Goal: Task Accomplishment & Management: Complete application form

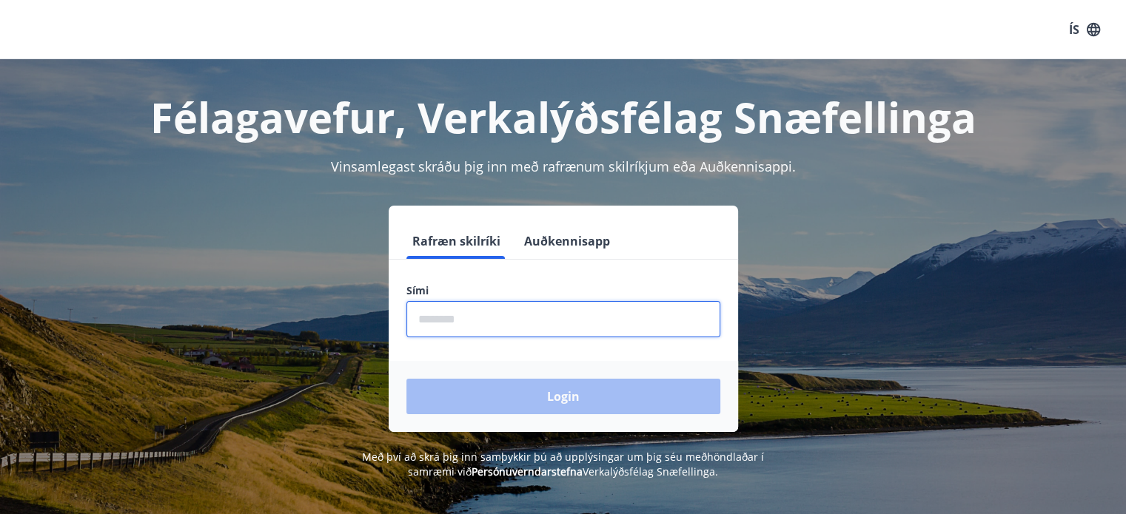
click at [556, 315] on input "phone" at bounding box center [563, 319] width 314 height 36
type input "********"
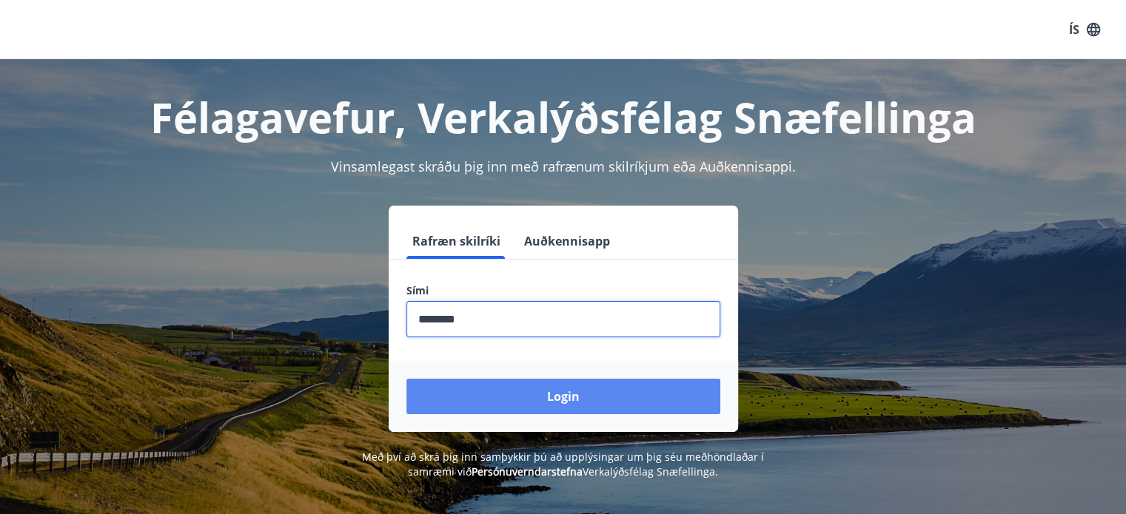
click at [535, 390] on button "Login" at bounding box center [563, 397] width 314 height 36
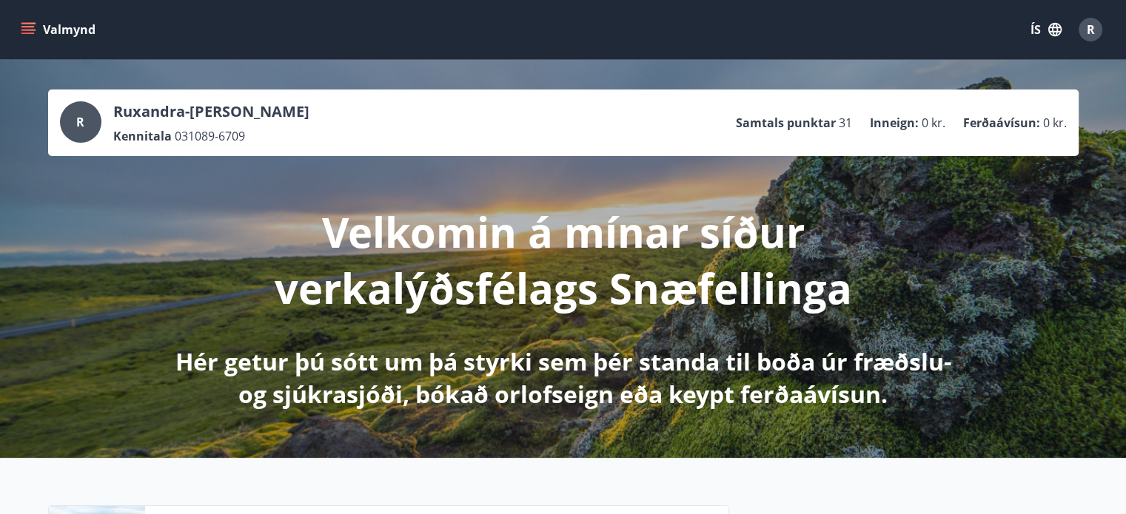
click at [32, 37] on button "Valmynd" at bounding box center [60, 29] width 84 height 27
click at [1049, 29] on icon "button" at bounding box center [1054, 29] width 16 height 16
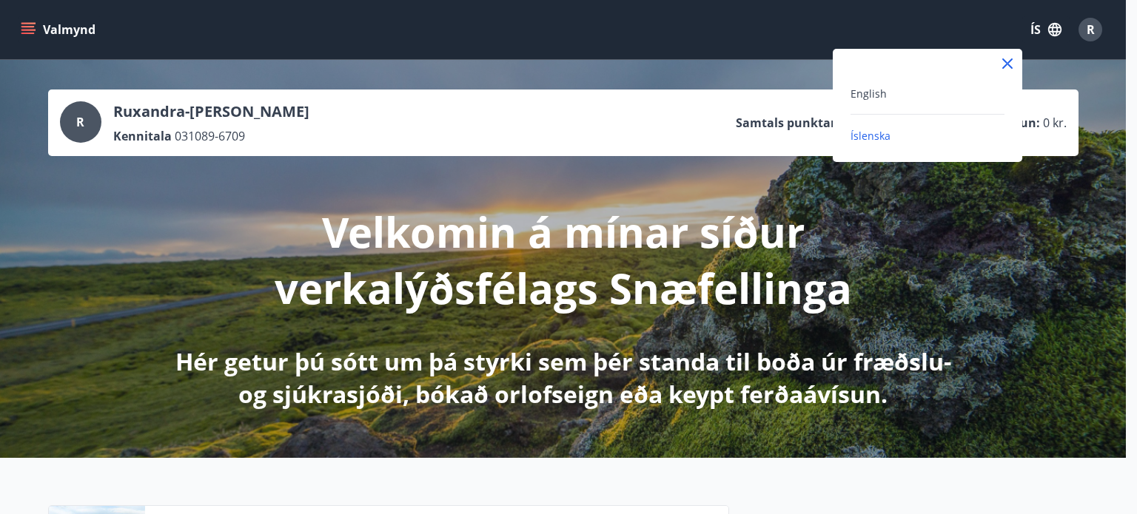
click at [915, 88] on div "English" at bounding box center [927, 93] width 154 height 18
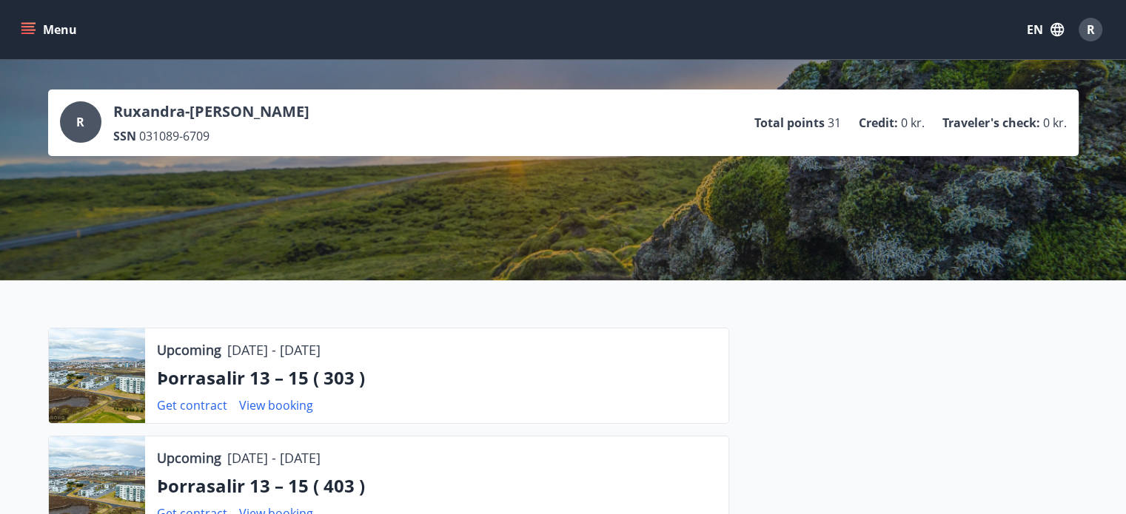
click at [31, 30] on icon "menu" at bounding box center [29, 29] width 16 height 1
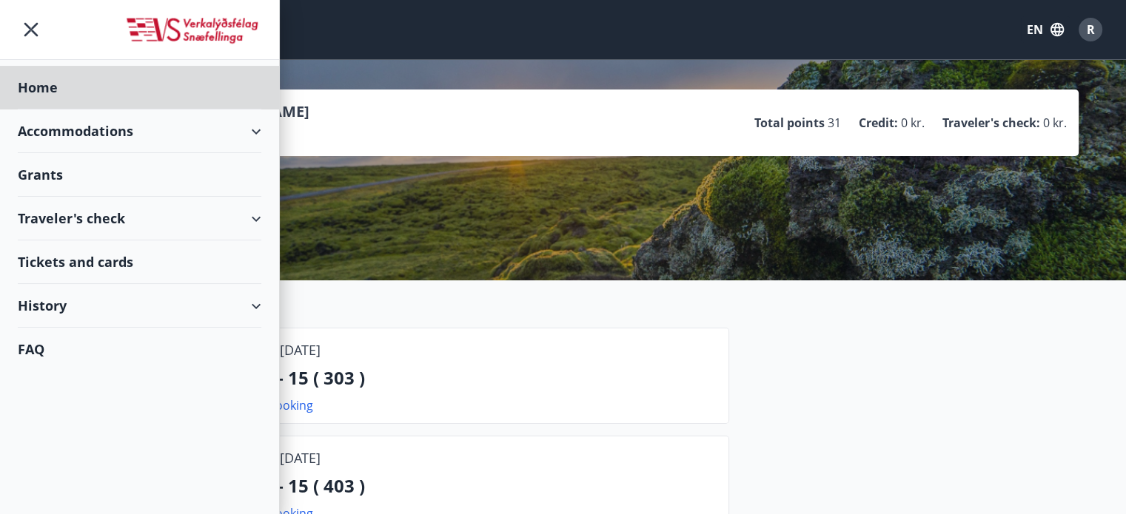
click at [93, 110] on div "Grants" at bounding box center [139, 88] width 243 height 44
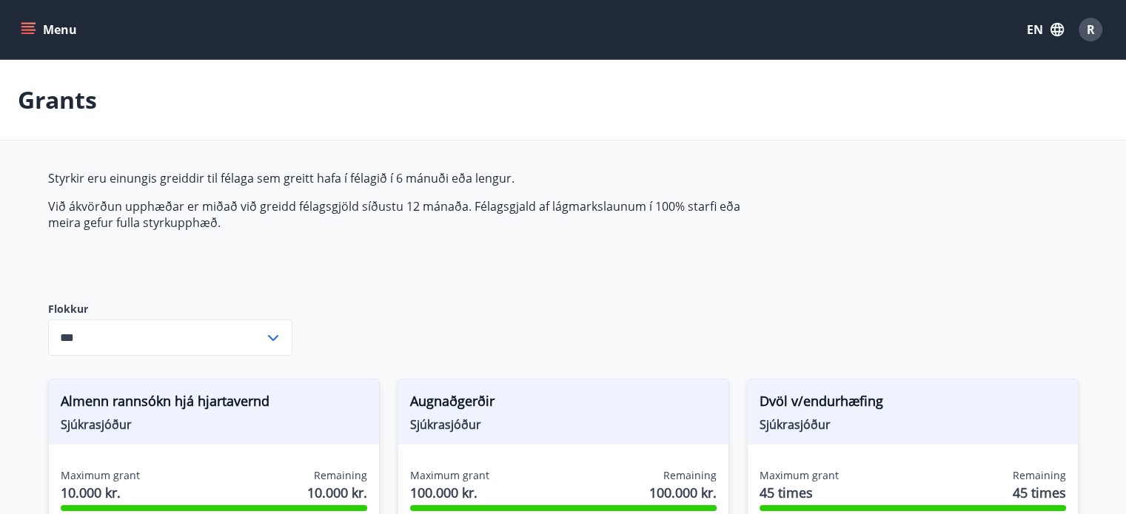
type input "***"
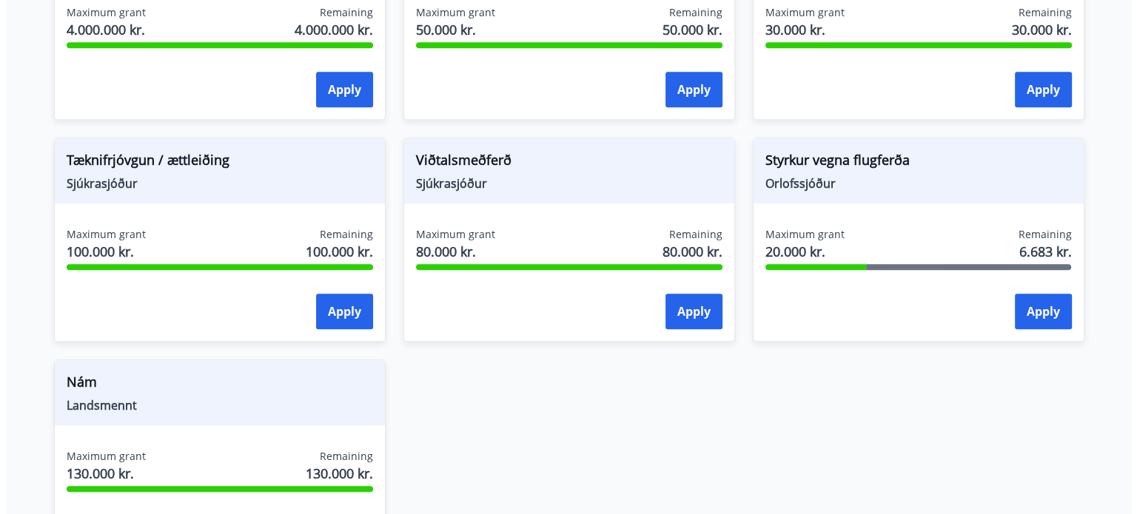
scroll to position [1125, 0]
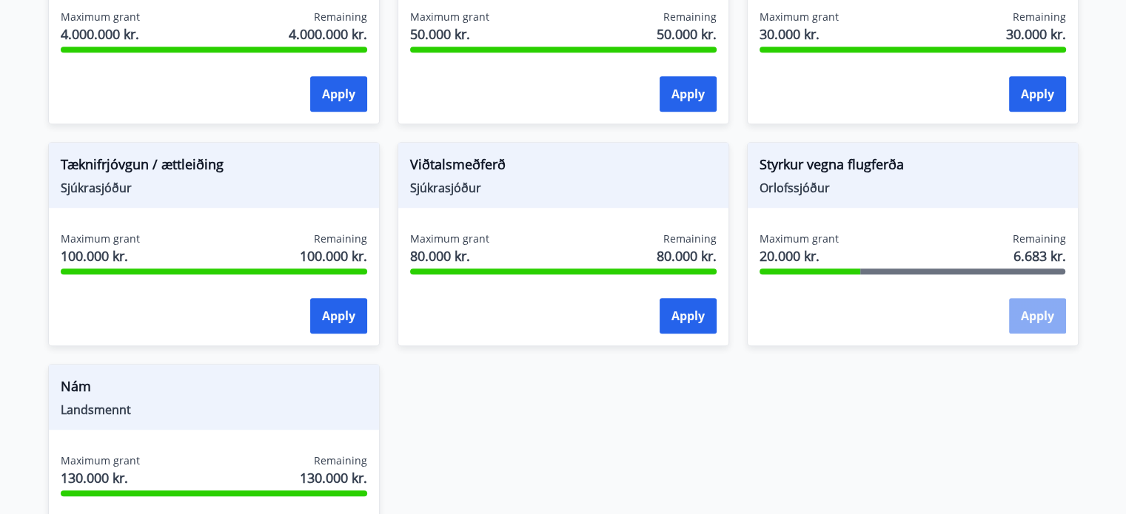
click at [1032, 316] on button "Apply" at bounding box center [1037, 316] width 57 height 36
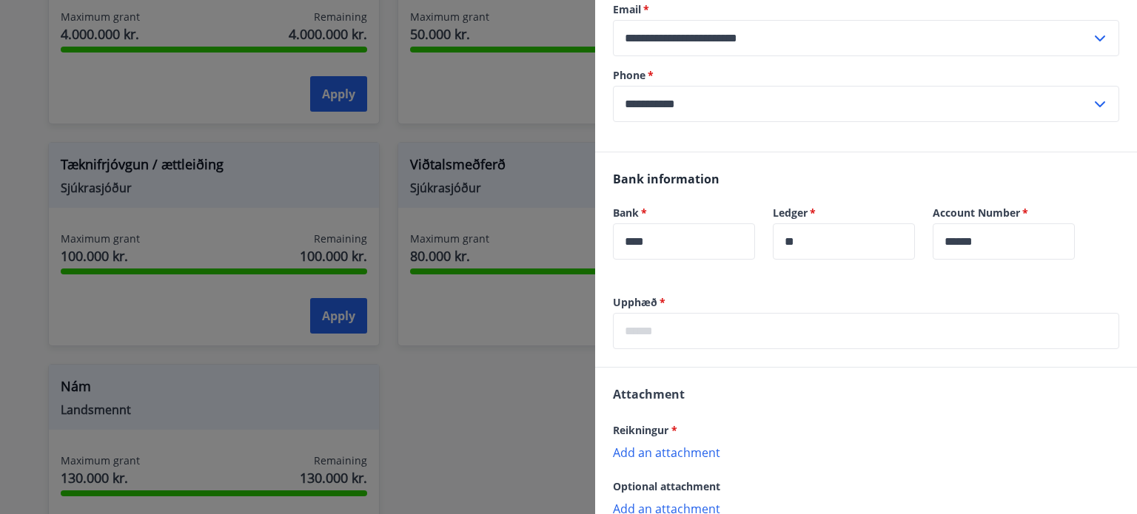
scroll to position [226, 0]
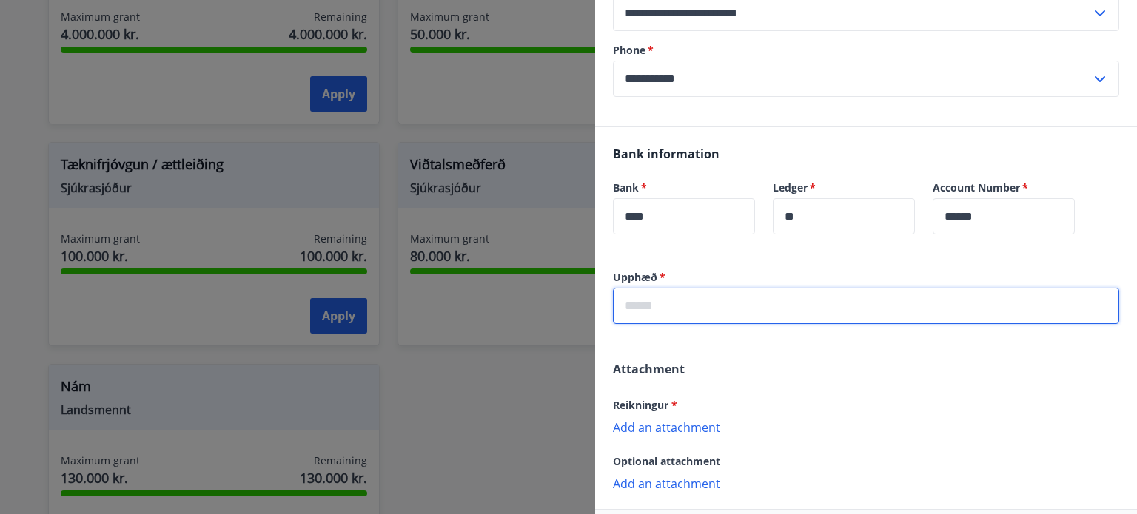
click at [727, 306] on input "text" at bounding box center [866, 306] width 506 height 36
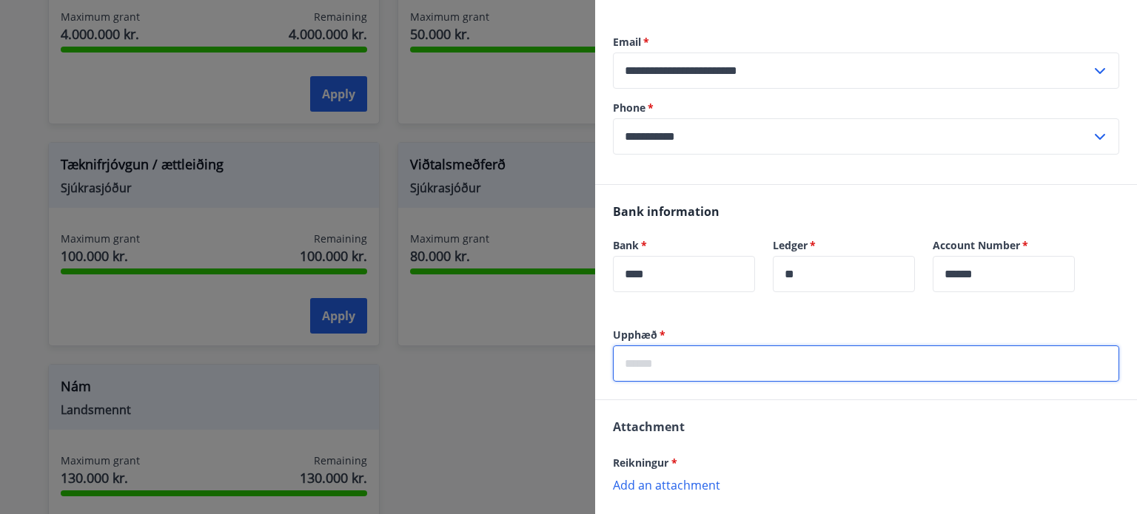
scroll to position [168, 0]
click at [789, 348] on input "text" at bounding box center [866, 364] width 506 height 36
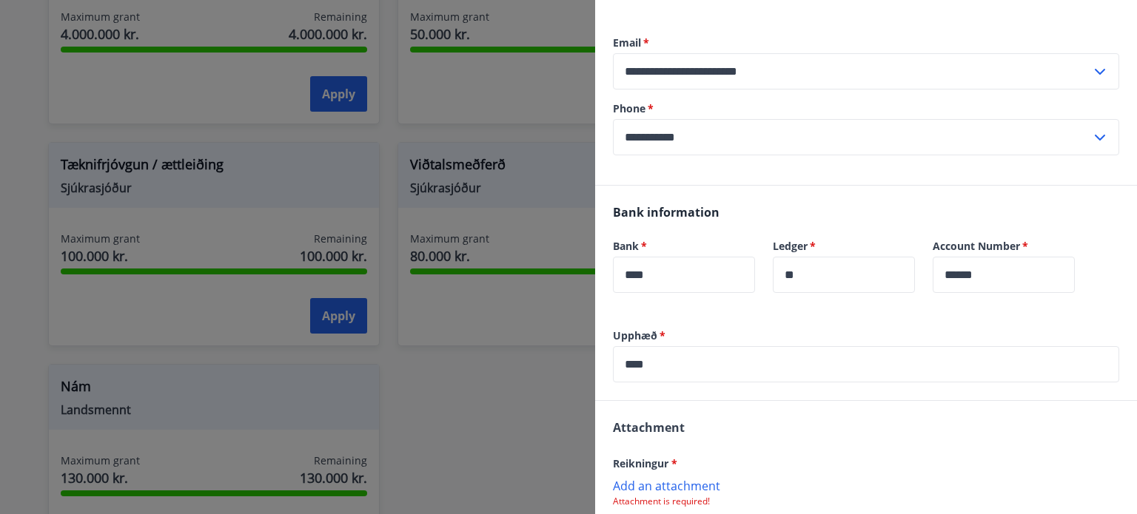
click at [674, 488] on p "Add an attachment" at bounding box center [866, 485] width 506 height 15
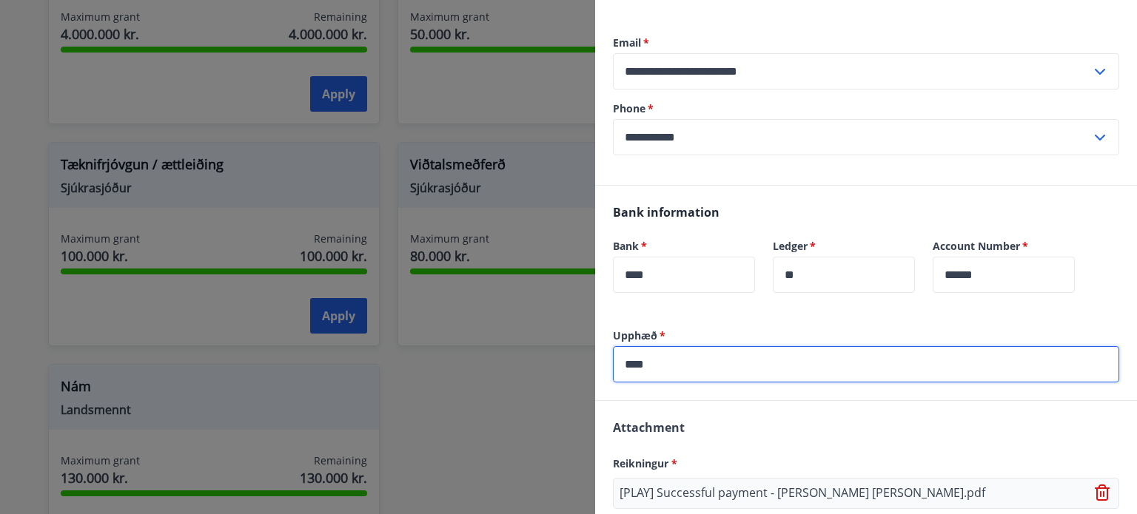
drag, startPoint x: 691, startPoint y: 368, endPoint x: 491, endPoint y: 348, distance: 200.8
click at [491, 348] on div "**********" at bounding box center [568, 257] width 1137 height 514
type input "*"
type input "*****"
click at [719, 363] on input "*****" at bounding box center [866, 364] width 506 height 36
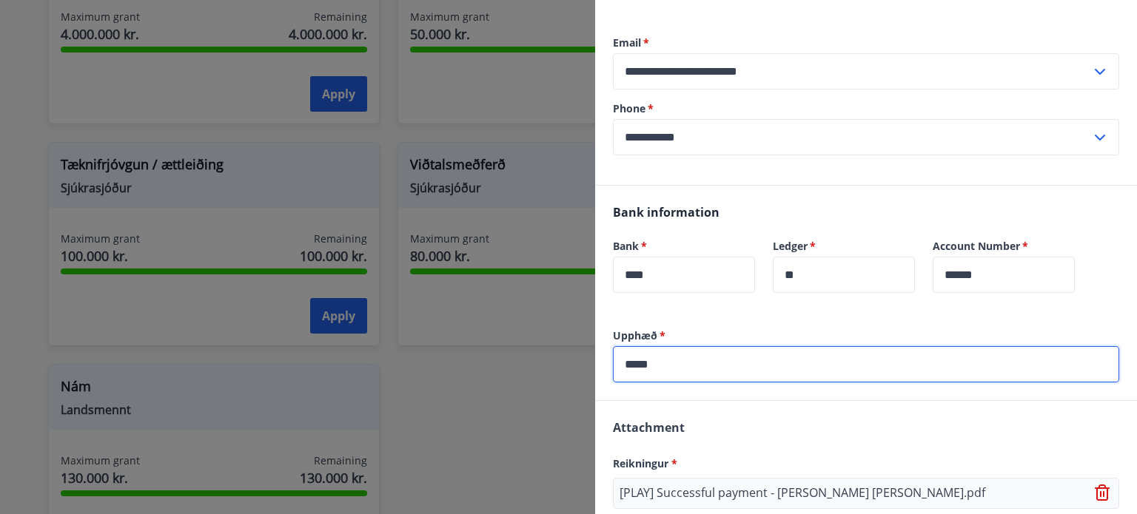
drag, startPoint x: 719, startPoint y: 363, endPoint x: 550, endPoint y: 354, distance: 168.9
click at [550, 354] on div "**********" at bounding box center [568, 257] width 1137 height 514
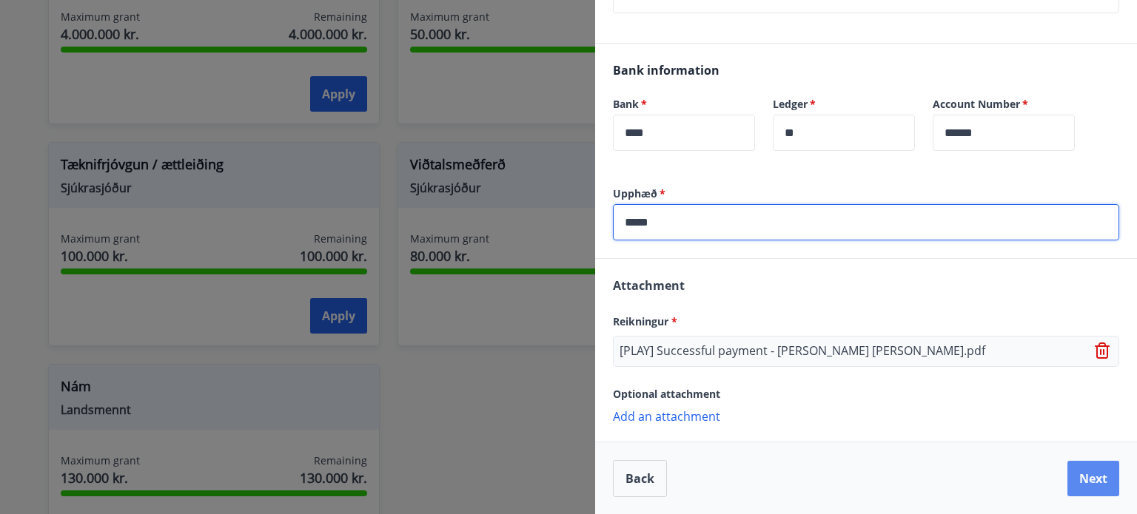
type input "*****"
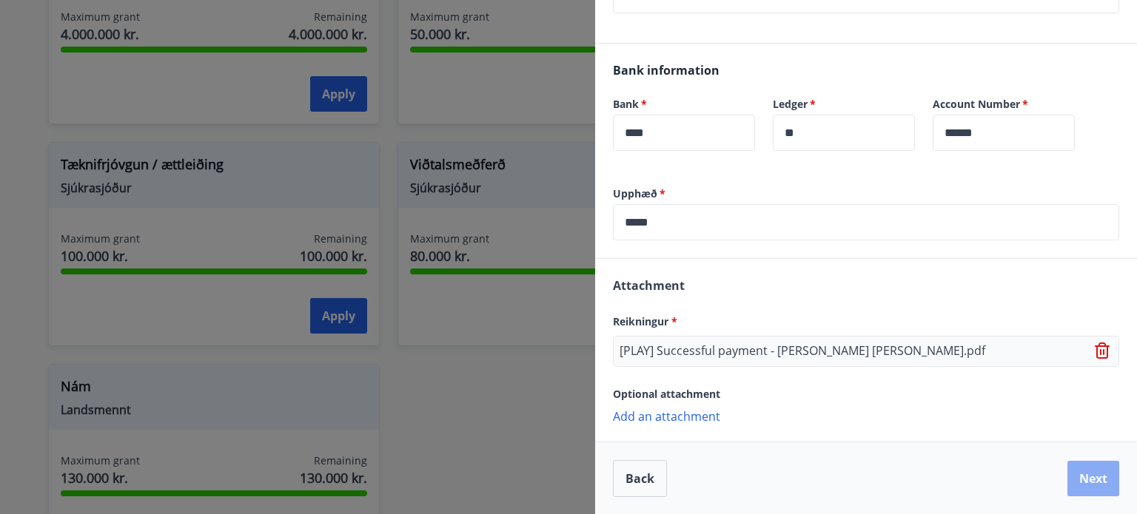
click at [1083, 477] on button "Next" at bounding box center [1093, 479] width 52 height 36
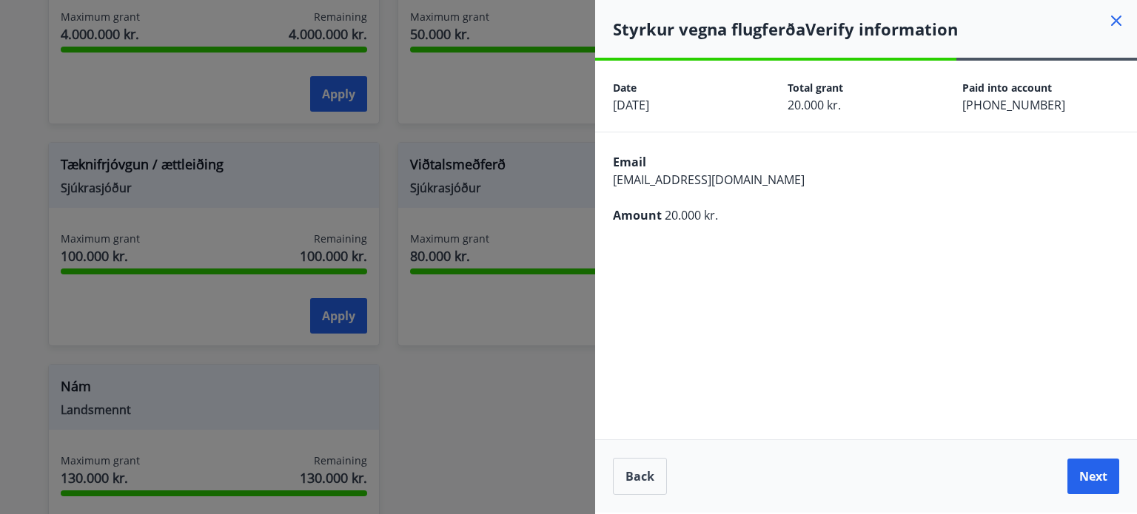
scroll to position [0, 0]
click at [637, 479] on button "Back" at bounding box center [640, 476] width 54 height 37
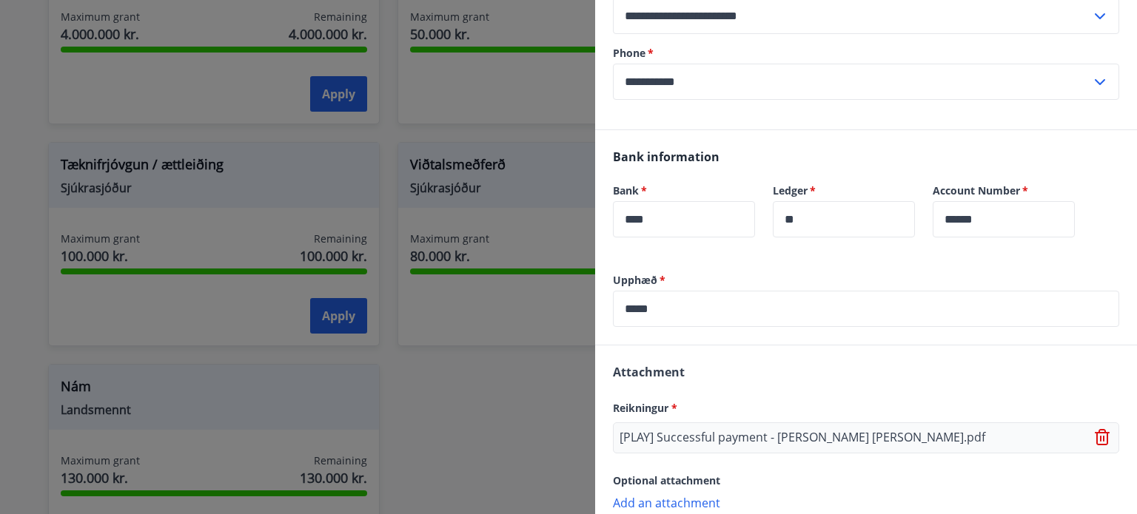
scroll to position [310, 0]
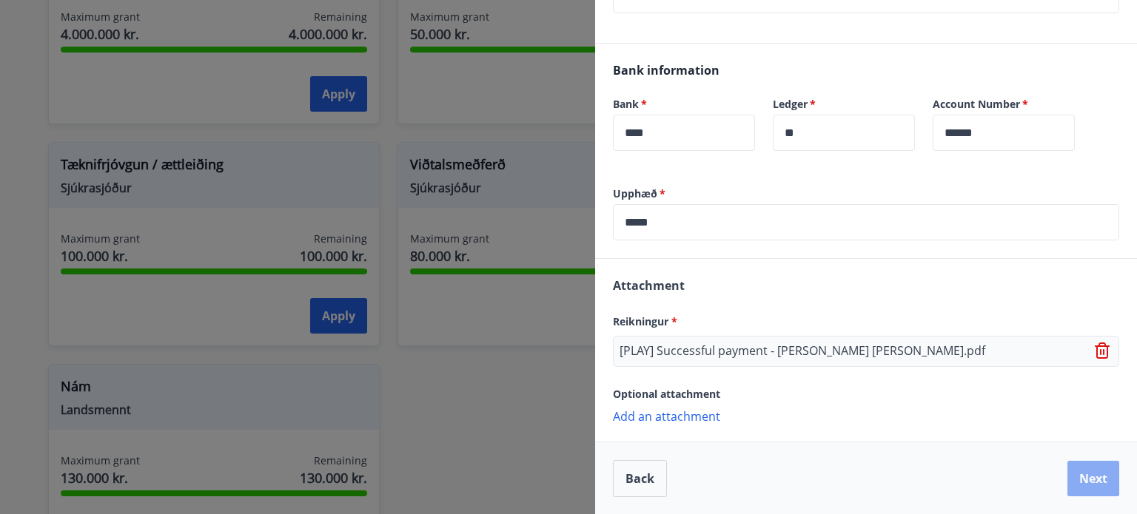
click at [1092, 474] on button "Next" at bounding box center [1093, 479] width 52 height 36
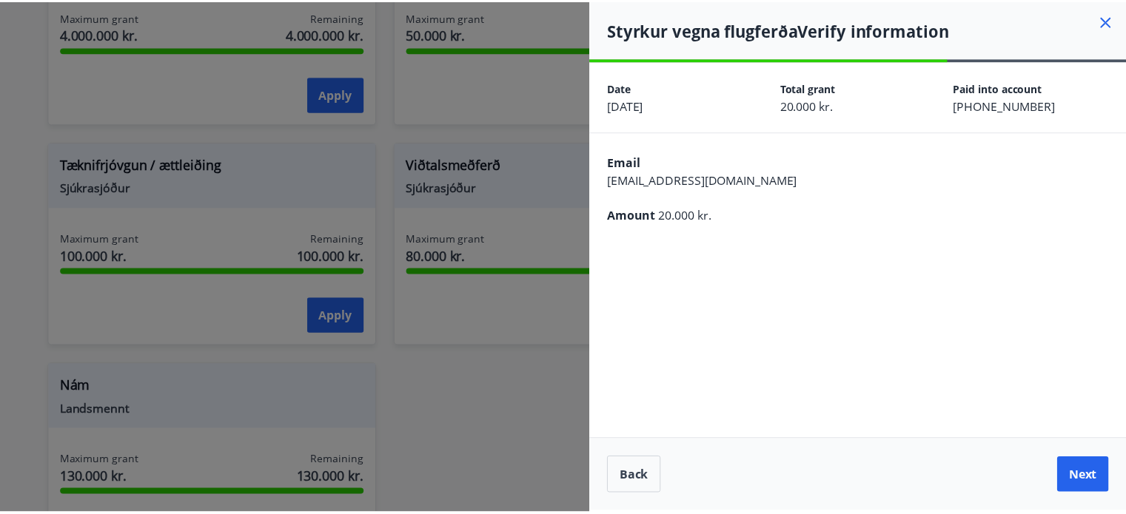
scroll to position [0, 0]
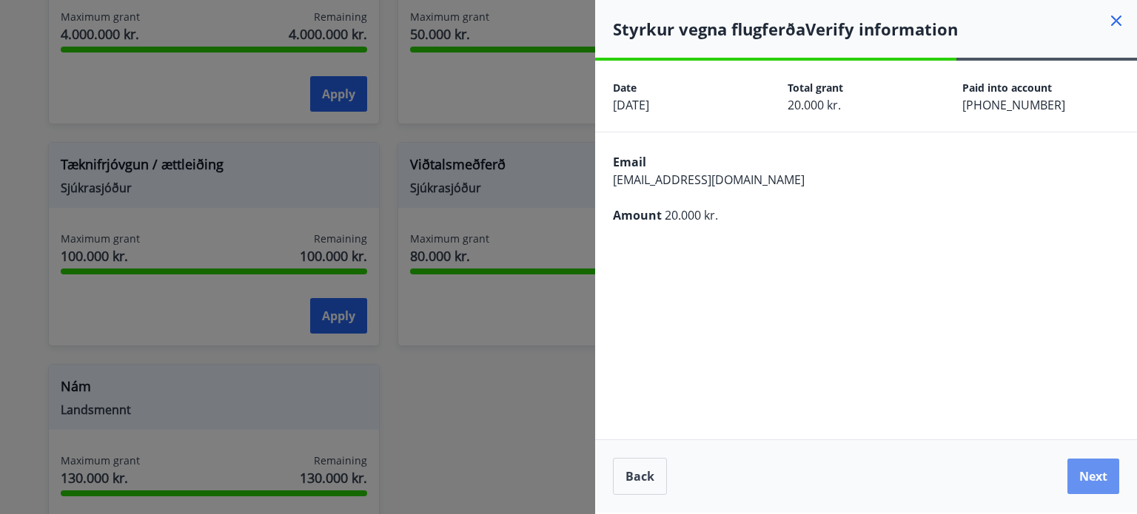
click at [1092, 474] on button "Next" at bounding box center [1093, 477] width 52 height 36
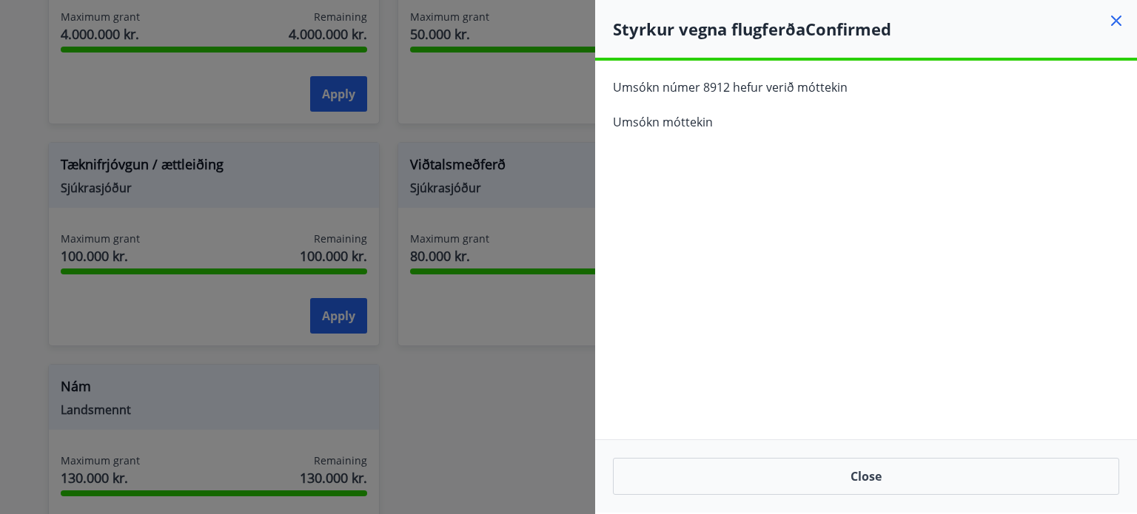
click at [1036, 495] on div "Close" at bounding box center [866, 476] width 542 height 73
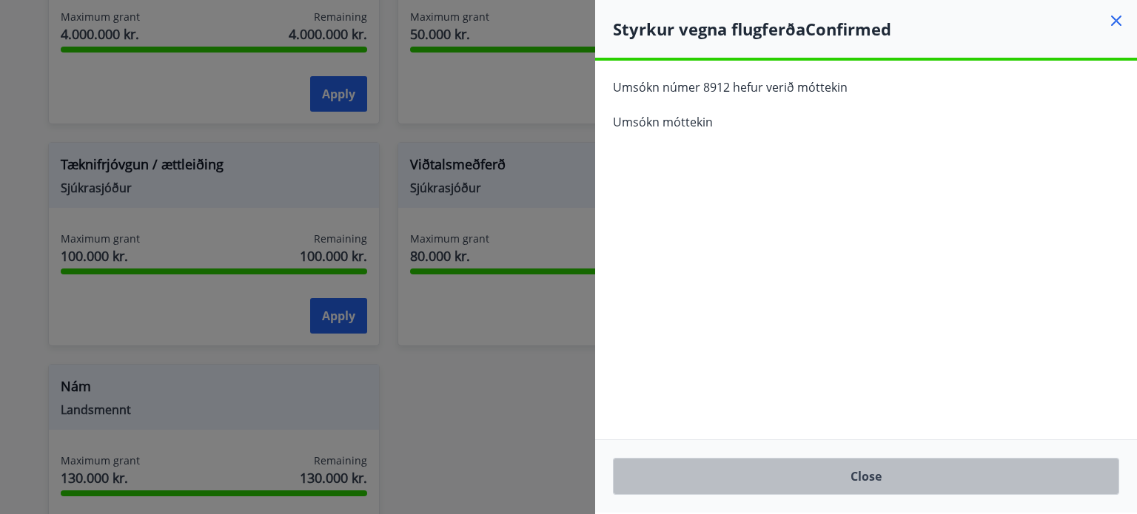
click at [1011, 488] on button "Close" at bounding box center [866, 476] width 506 height 37
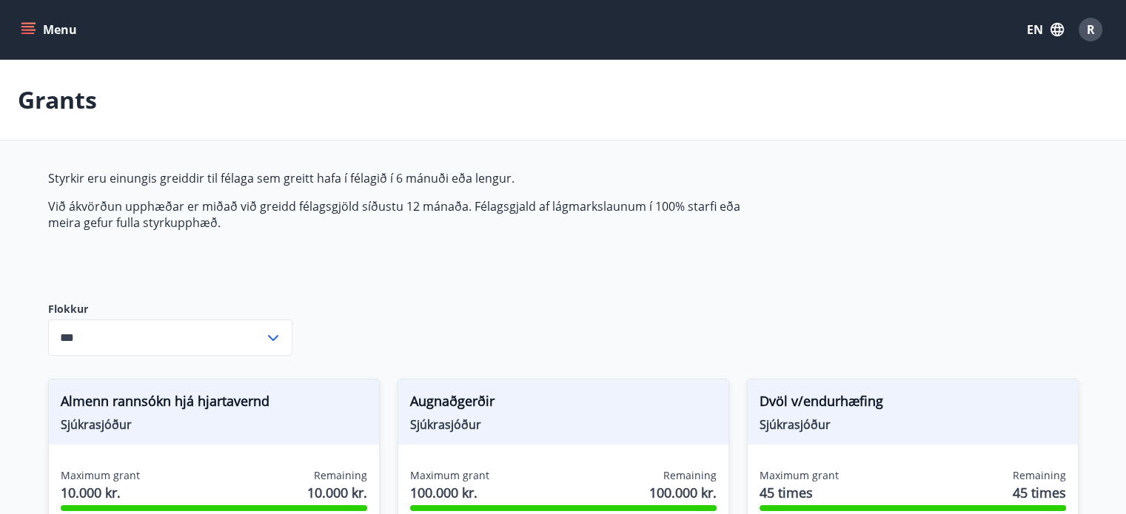
click at [36, 28] on button "Menu" at bounding box center [50, 29] width 65 height 27
click at [52, 30] on button "Menu" at bounding box center [50, 29] width 65 height 27
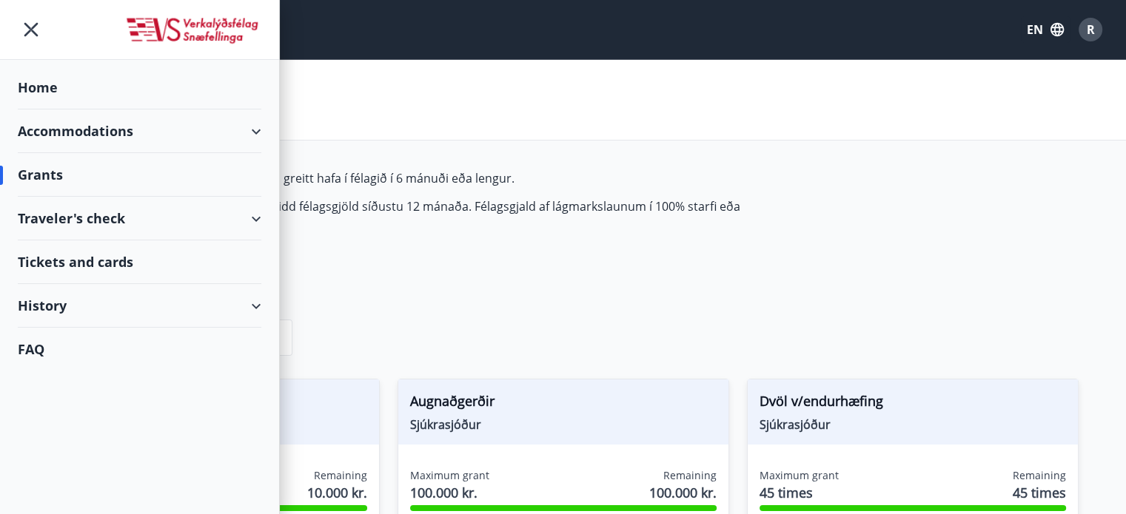
click at [118, 140] on div "Accommodations" at bounding box center [139, 132] width 243 height 44
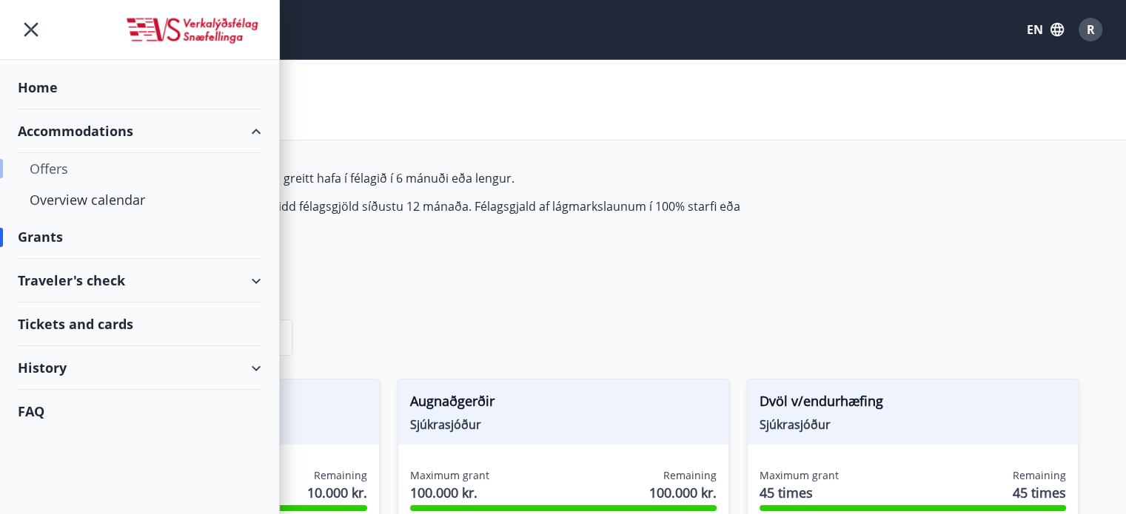
click at [50, 166] on div "Offers" at bounding box center [140, 168] width 220 height 31
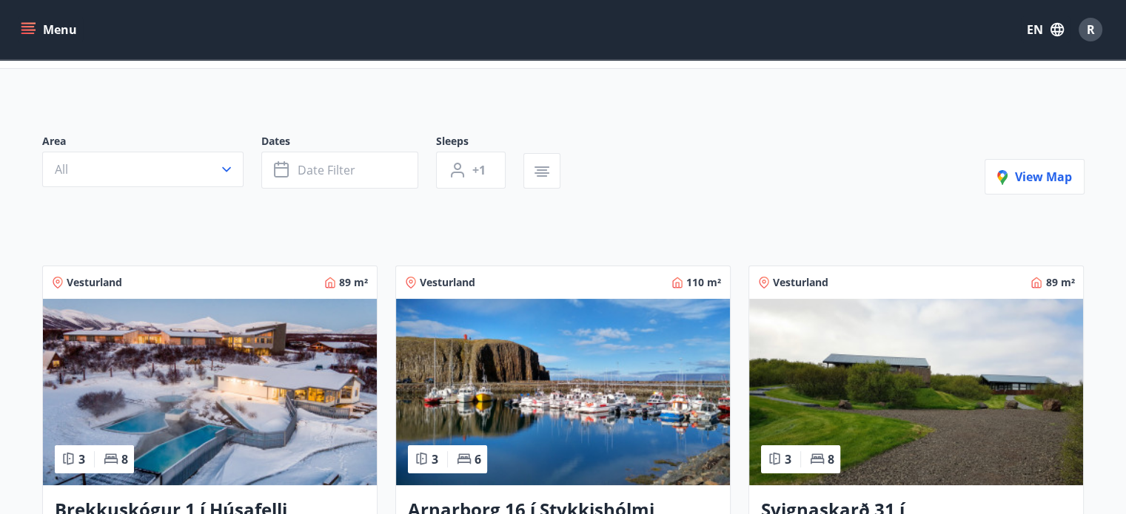
scroll to position [74, 0]
click at [377, 175] on button "Date filter" at bounding box center [339, 170] width 157 height 37
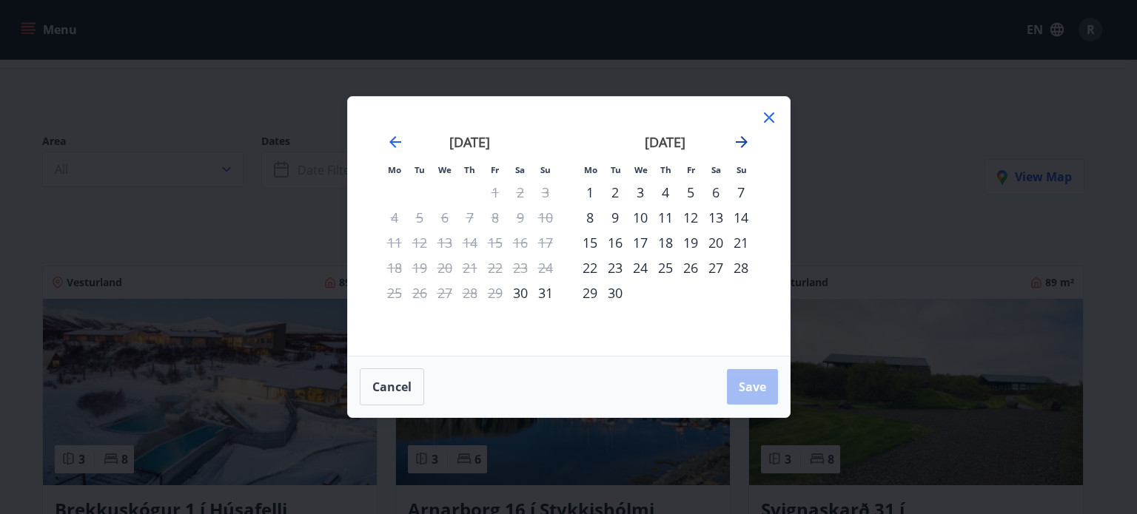
click at [733, 143] on icon "Move forward to switch to the next month." at bounding box center [742, 142] width 18 height 18
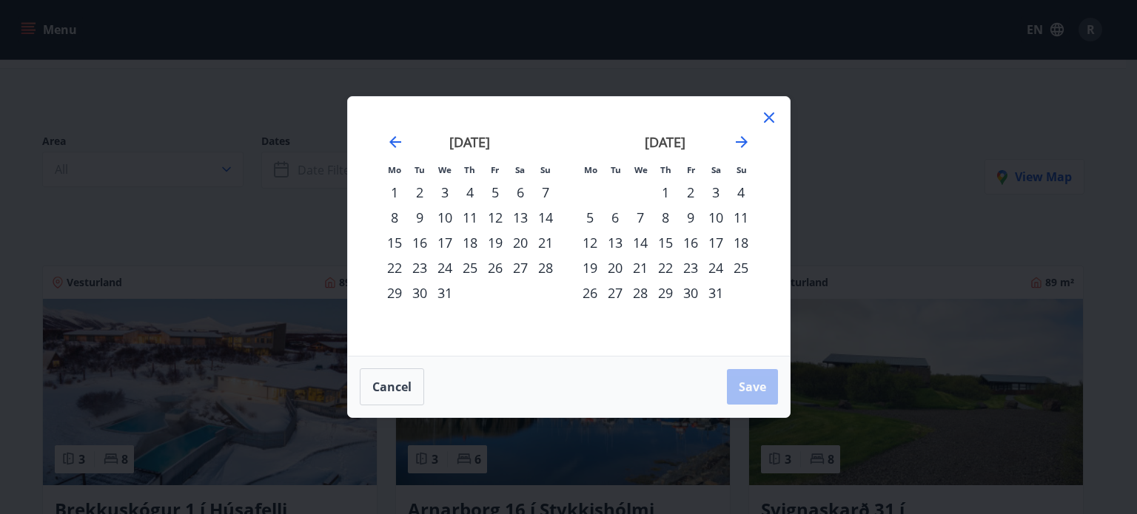
click at [691, 218] on div "9" at bounding box center [690, 217] width 25 height 25
click at [719, 221] on div "10" at bounding box center [715, 217] width 25 height 25
click at [757, 399] on button "Save" at bounding box center [752, 387] width 51 height 36
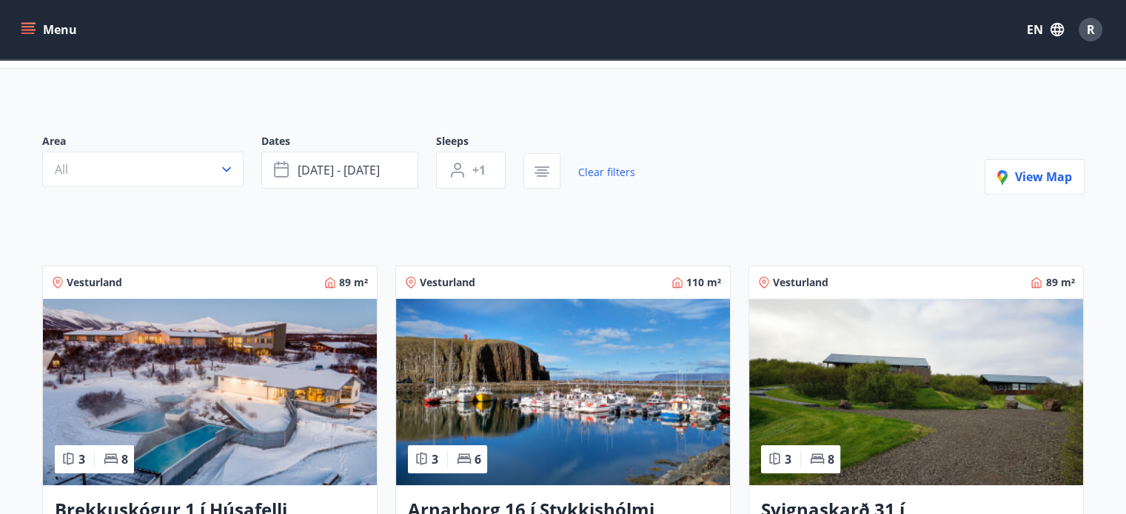
scroll to position [20, 0]
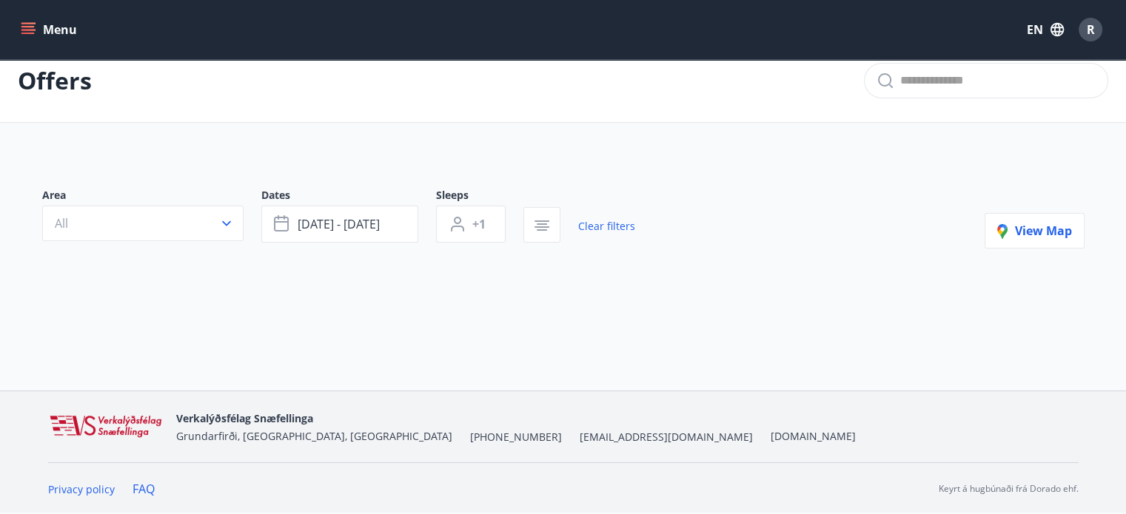
click at [47, 34] on button "Menu" at bounding box center [50, 29] width 65 height 27
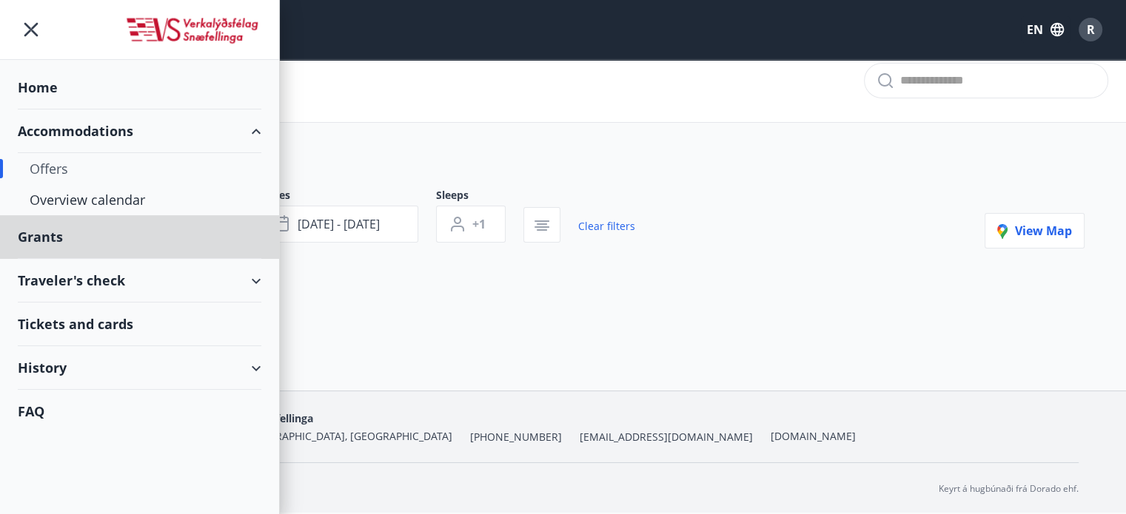
click at [55, 97] on div "Home" at bounding box center [139, 88] width 243 height 44
